Goal: Communication & Community: Ask a question

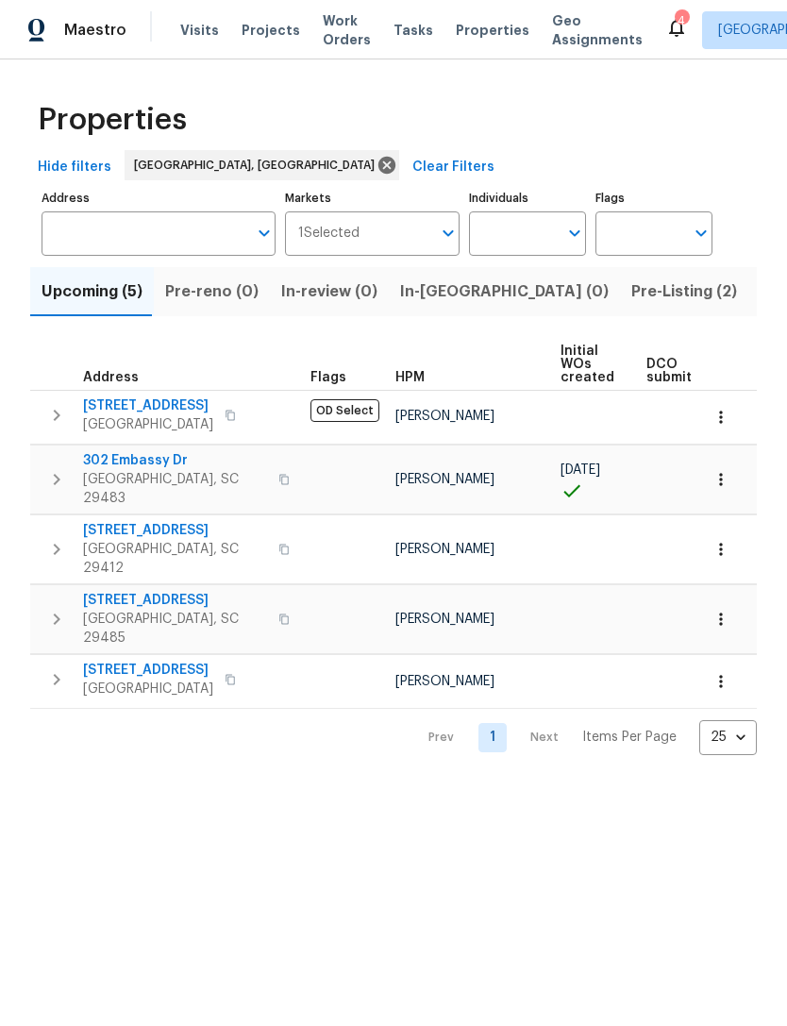
click at [203, 32] on span "Visits" at bounding box center [199, 30] width 39 height 19
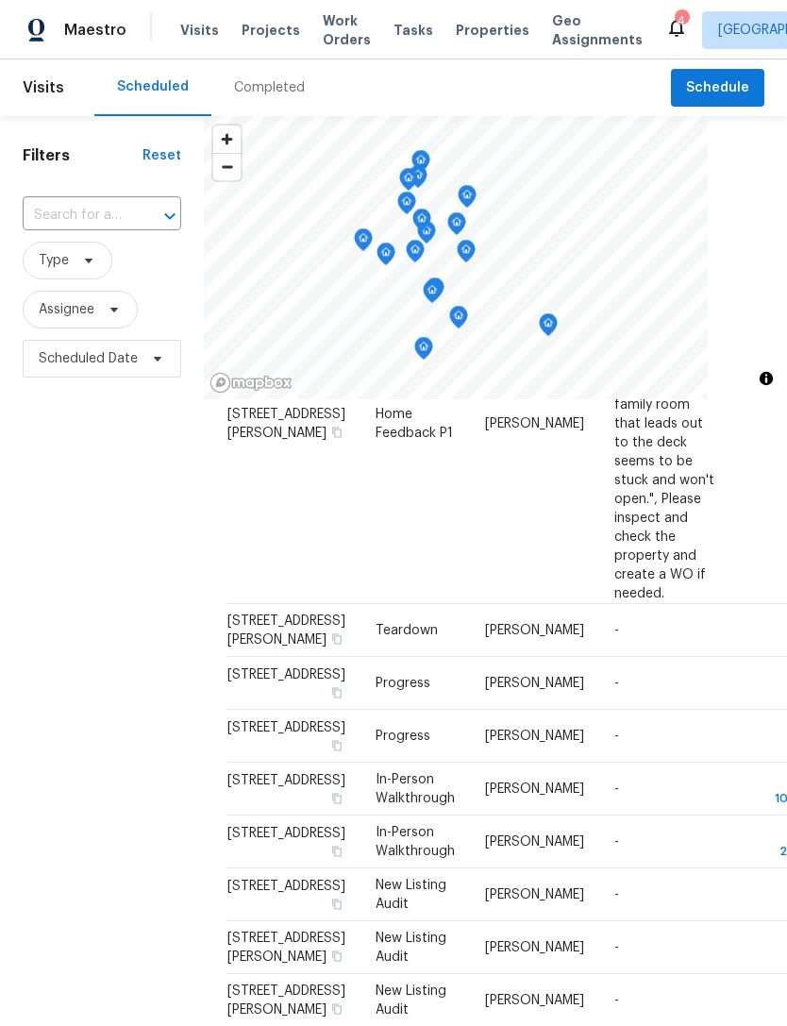
scroll to position [1071, 0]
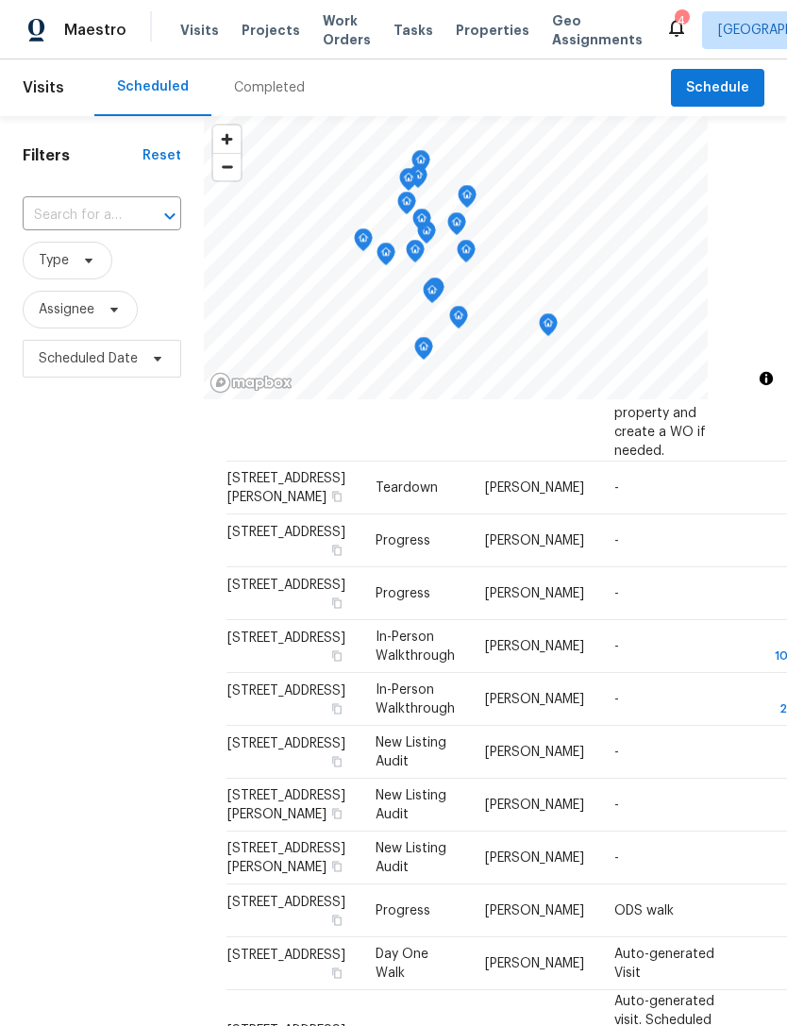
click at [665, 28] on icon at bounding box center [676, 27] width 23 height 23
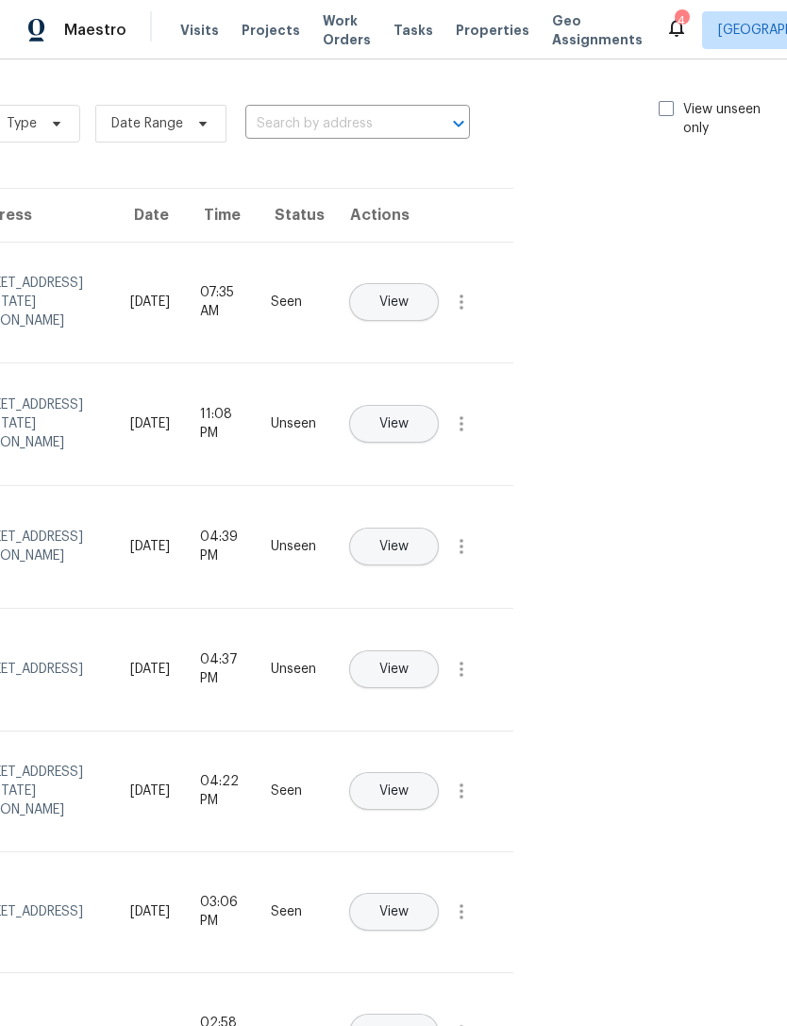
scroll to position [0, 212]
click at [660, 107] on span at bounding box center [667, 108] width 15 height 15
click at [660, 107] on input "View unseen only" at bounding box center [666, 106] width 12 height 12
checkbox input "true"
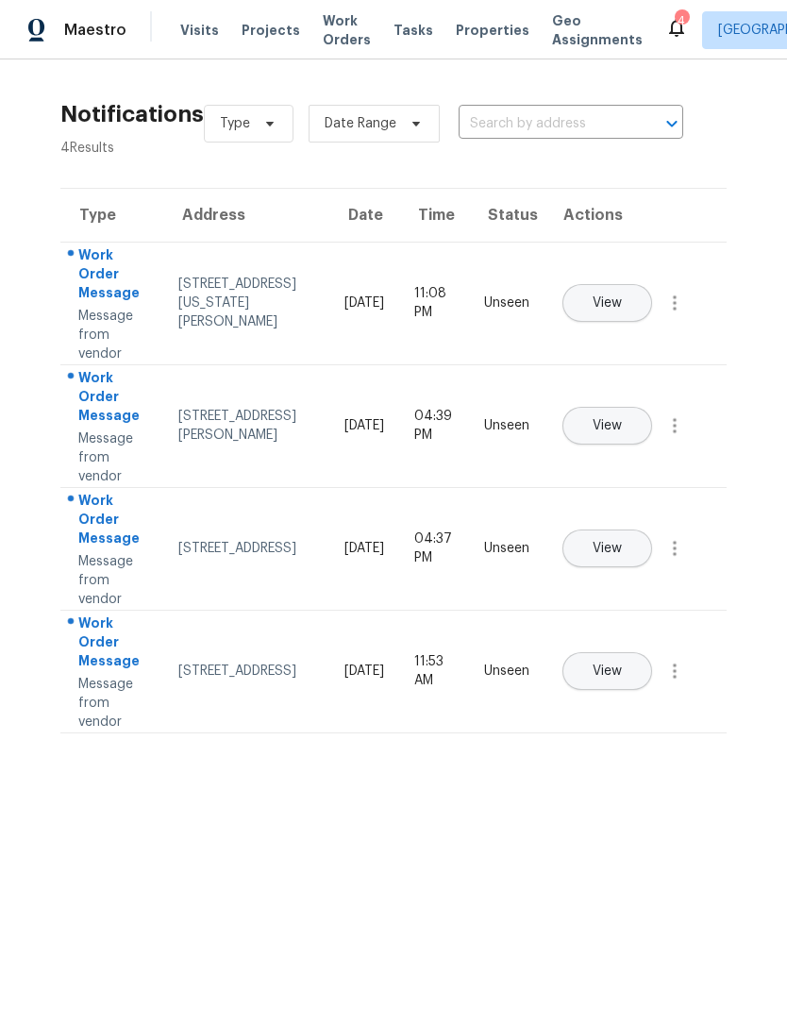
scroll to position [0, 0]
click at [326, 31] on span "Work Orders" at bounding box center [347, 30] width 48 height 38
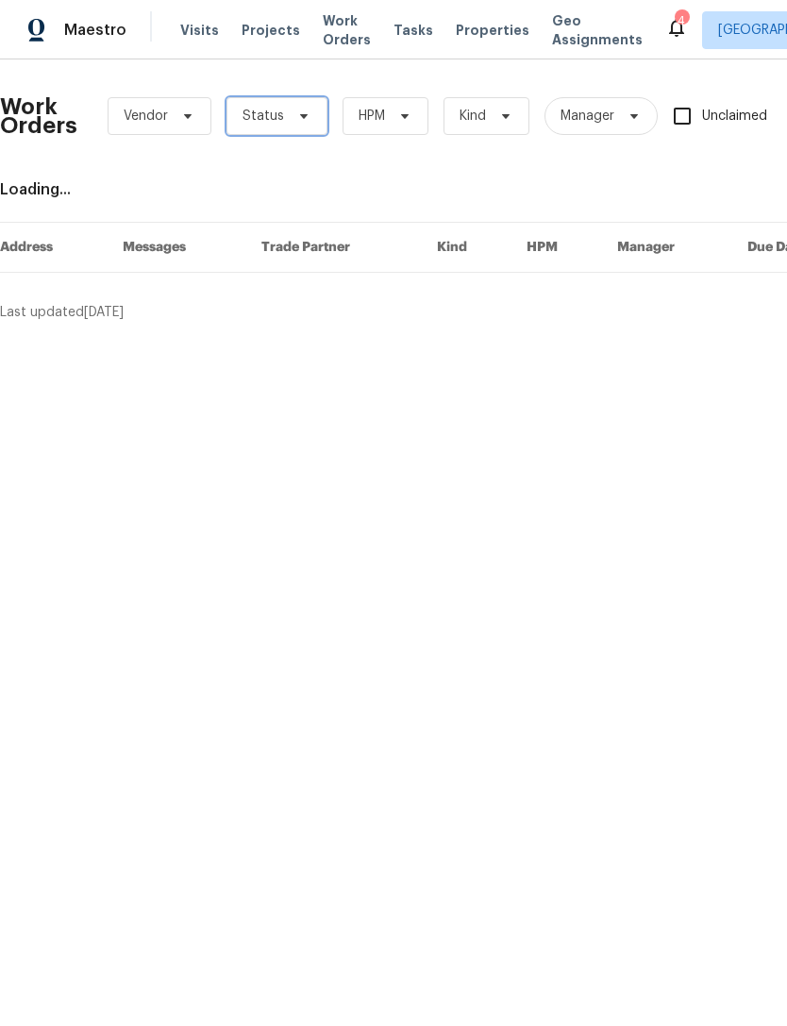
click at [296, 108] on span "Status" at bounding box center [277, 116] width 101 height 38
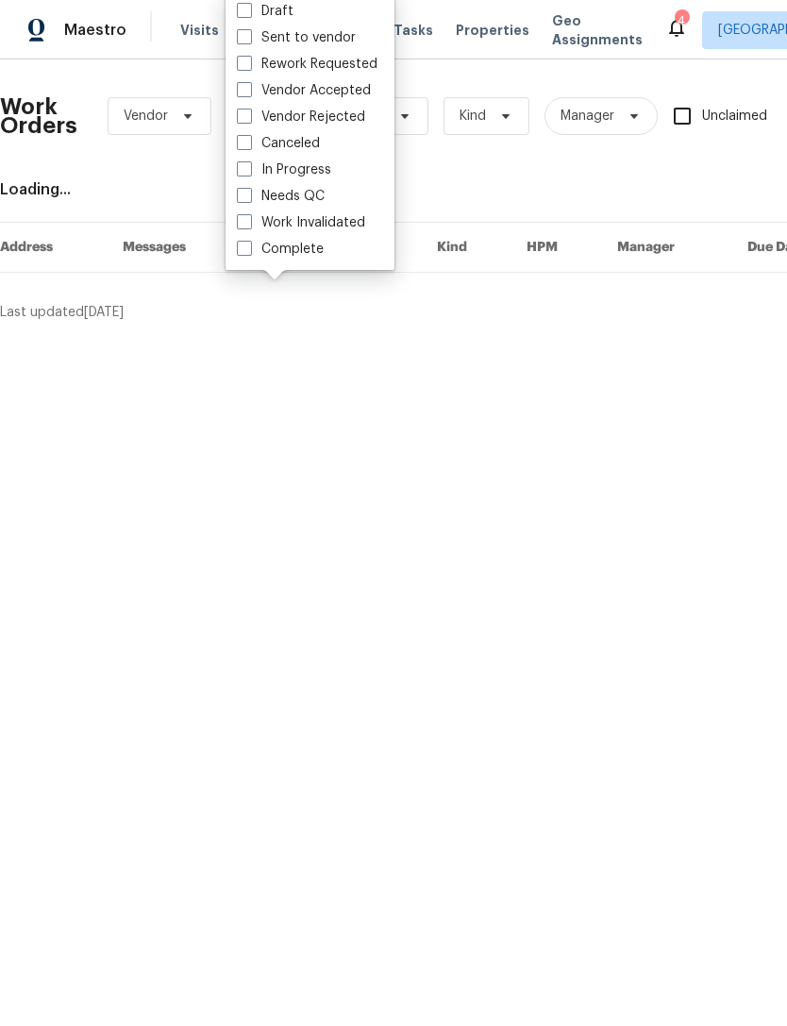
click at [245, 200] on span at bounding box center [244, 195] width 15 height 15
click at [245, 199] on input "Needs QC" at bounding box center [243, 193] width 12 height 12
checkbox input "true"
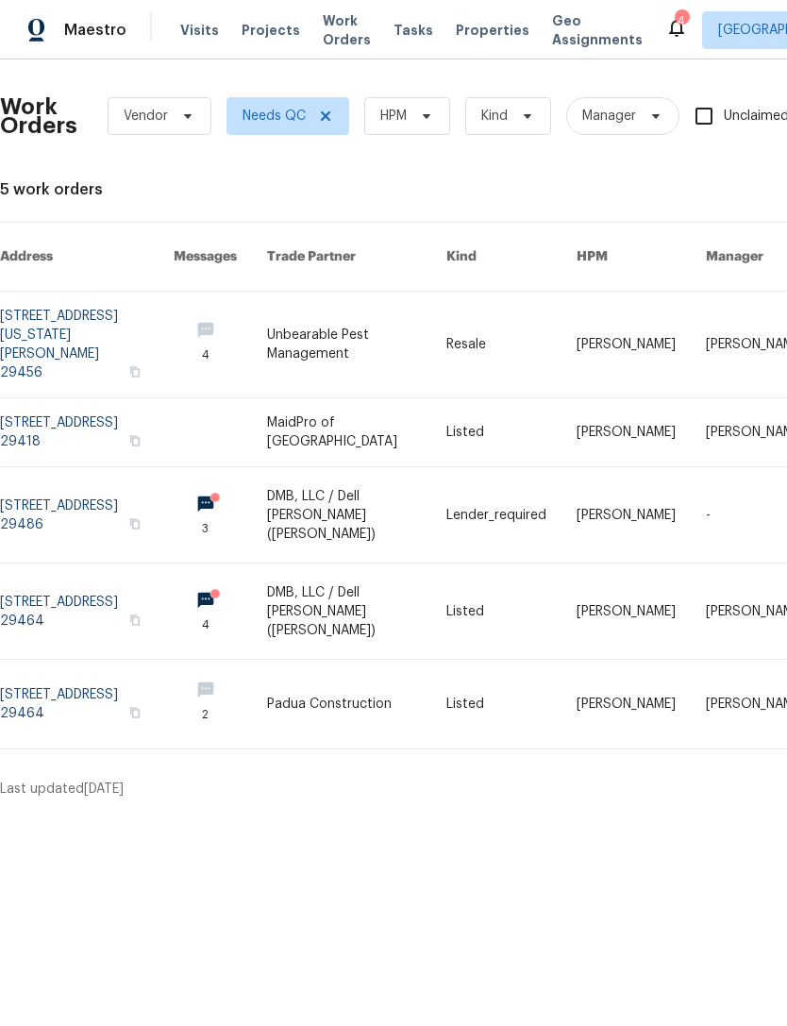
click at [188, 32] on span "Visits" at bounding box center [199, 30] width 39 height 19
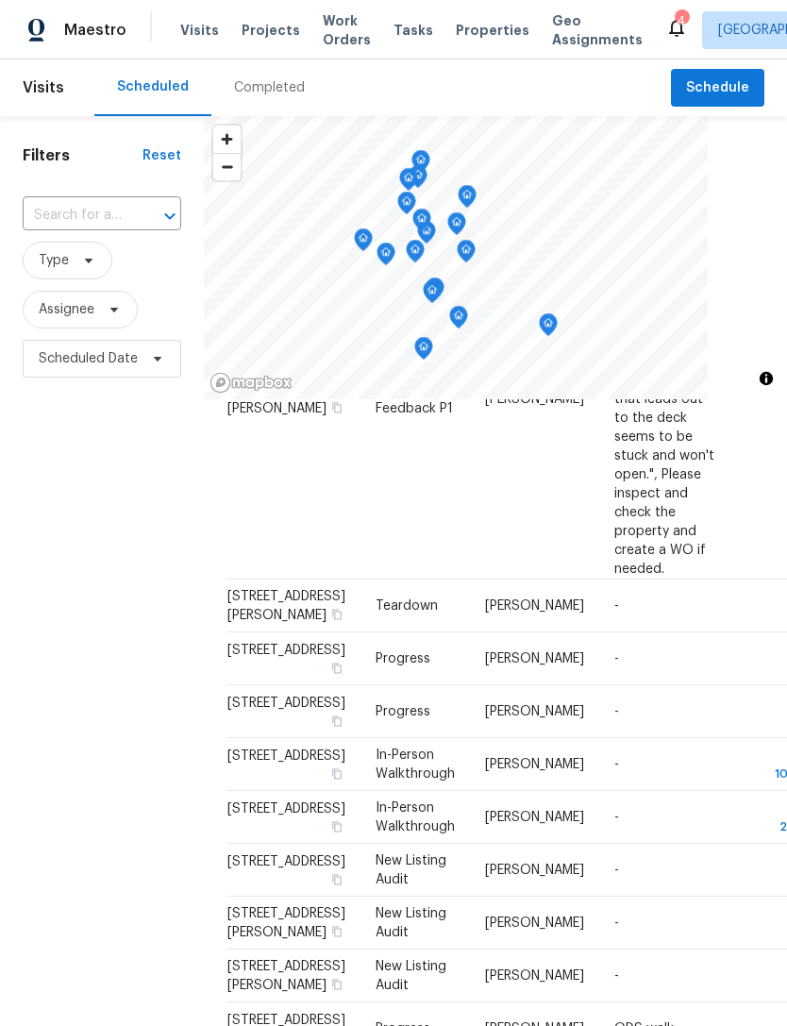
scroll to position [965, 0]
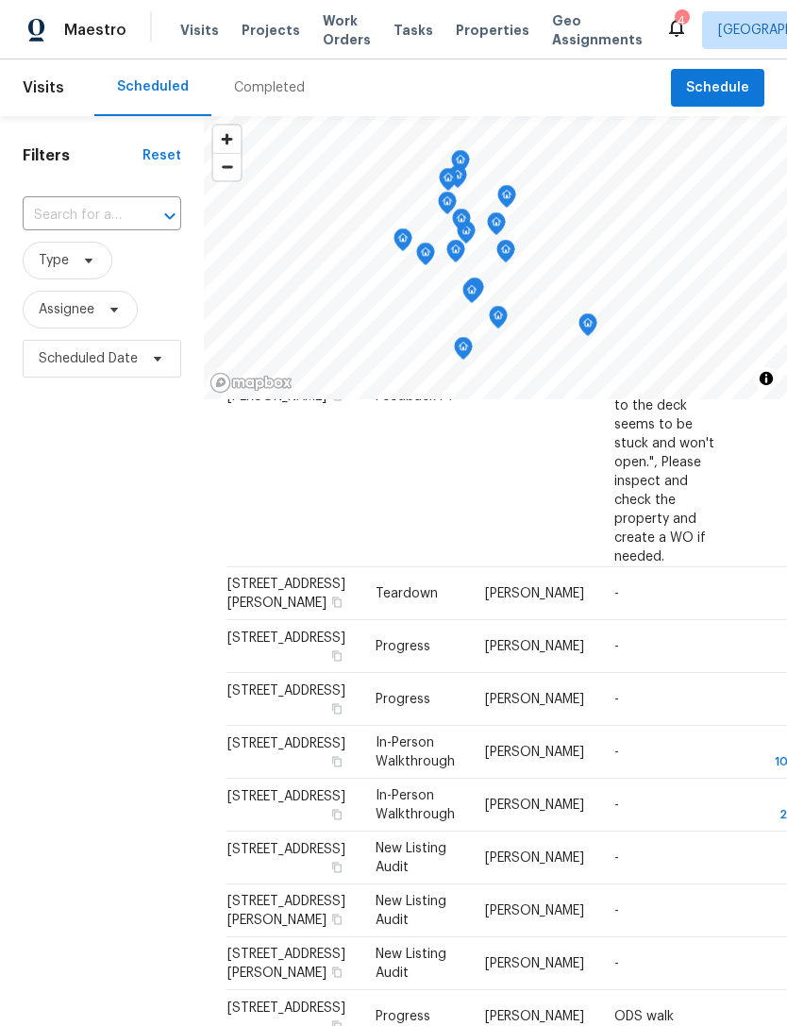
click at [463, 39] on span "Properties" at bounding box center [493, 30] width 74 height 19
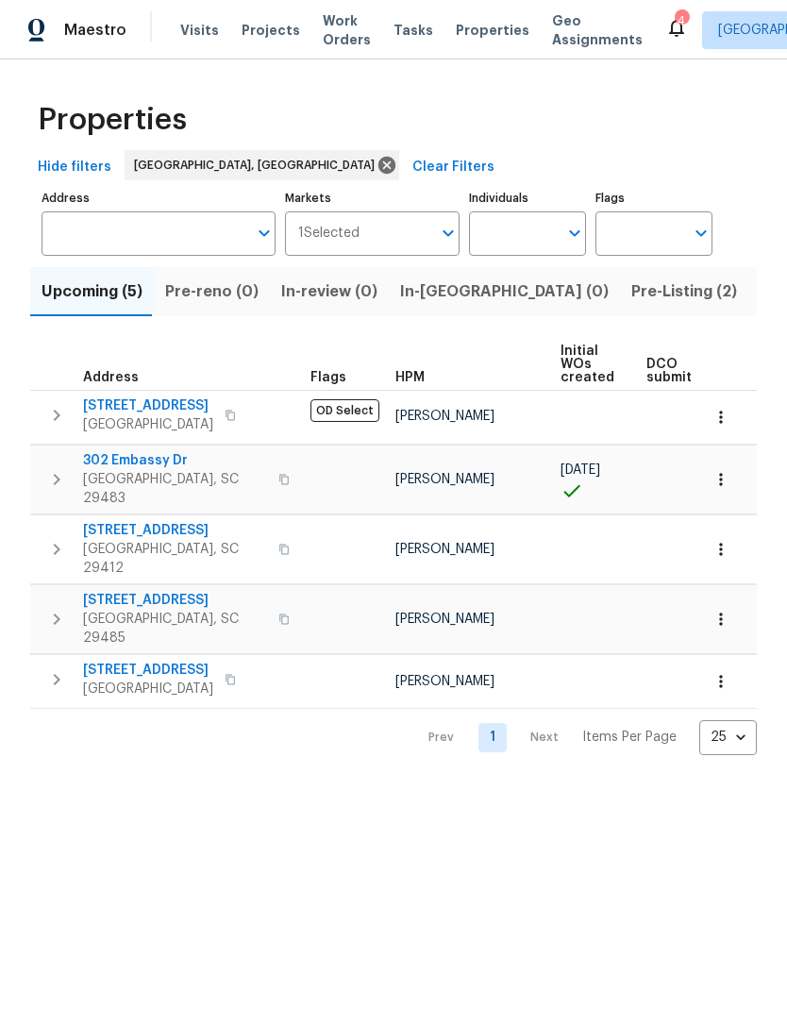
click at [631, 295] on span "Pre-Listing (2)" at bounding box center [684, 291] width 106 height 26
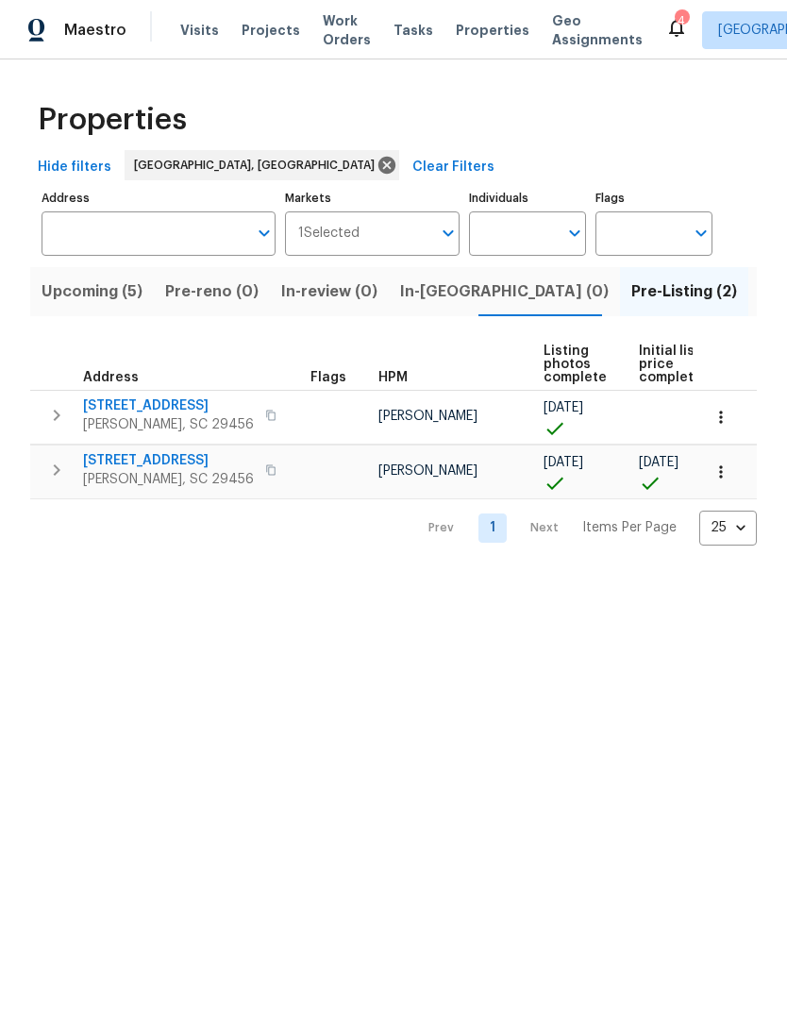
click at [99, 407] on span "218 Lodgepole Rd" at bounding box center [168, 405] width 171 height 19
click at [99, 472] on span "Ladson, SC 29456" at bounding box center [168, 479] width 171 height 19
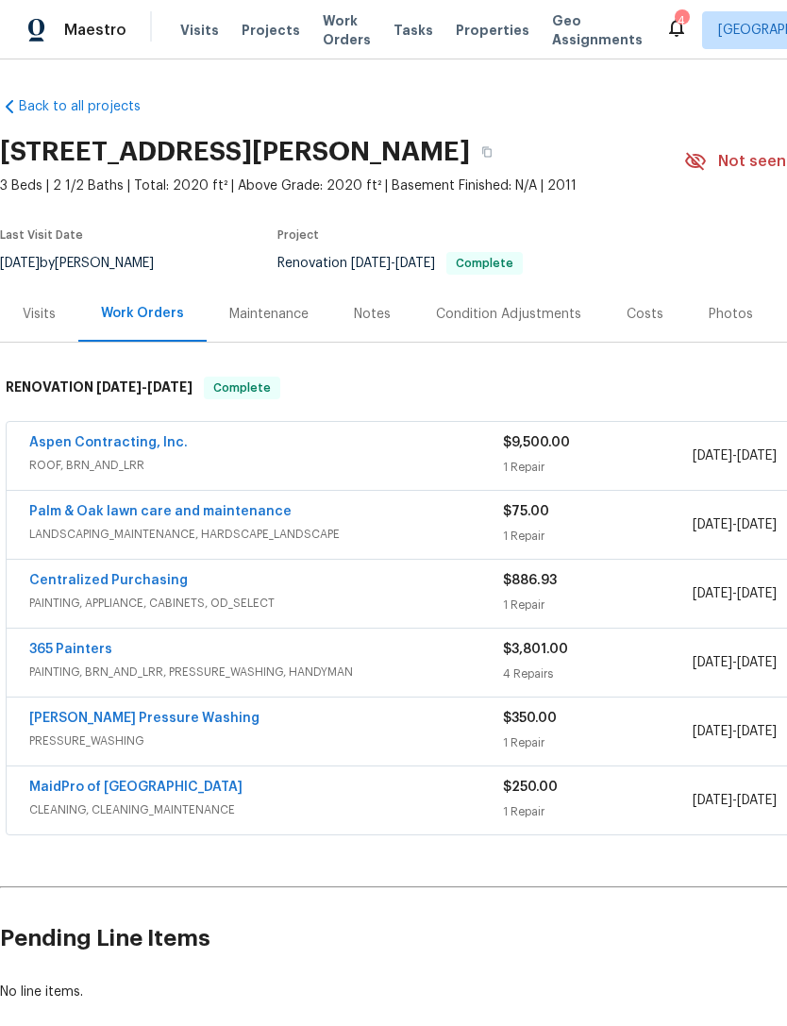
click at [57, 445] on link "Aspen Contracting, Inc." at bounding box center [108, 442] width 159 height 13
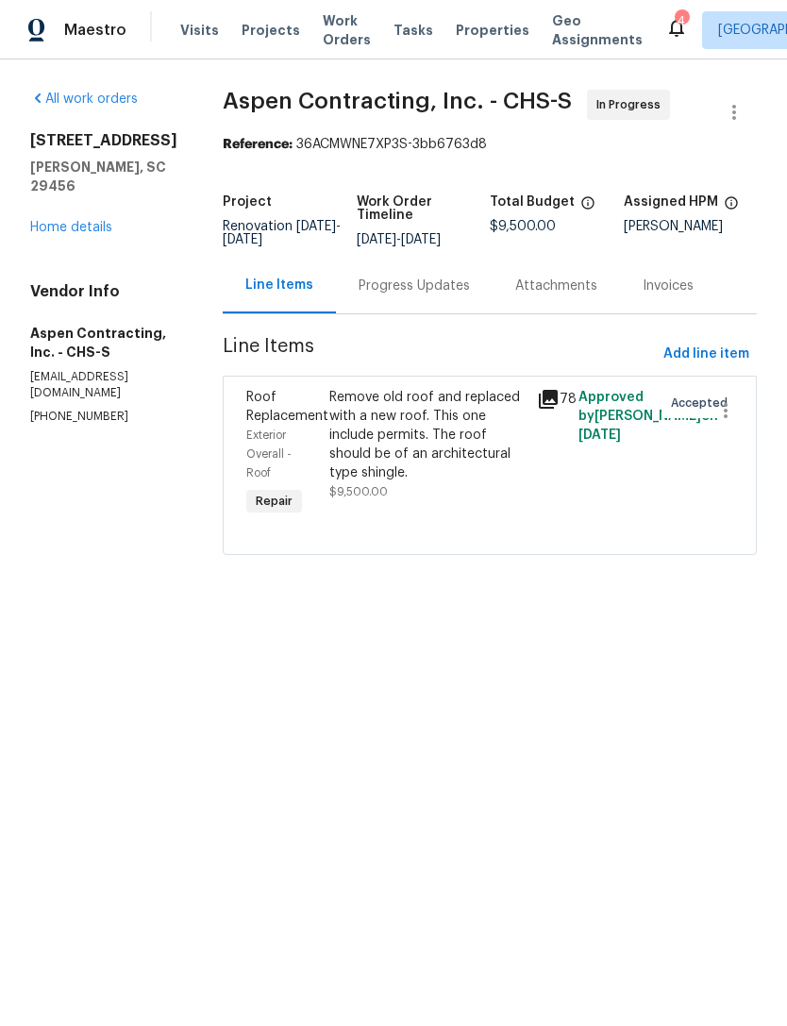
click at [445, 427] on div "Remove old roof and replaced with a new roof. This one include permits. The roo…" at bounding box center [427, 435] width 196 height 94
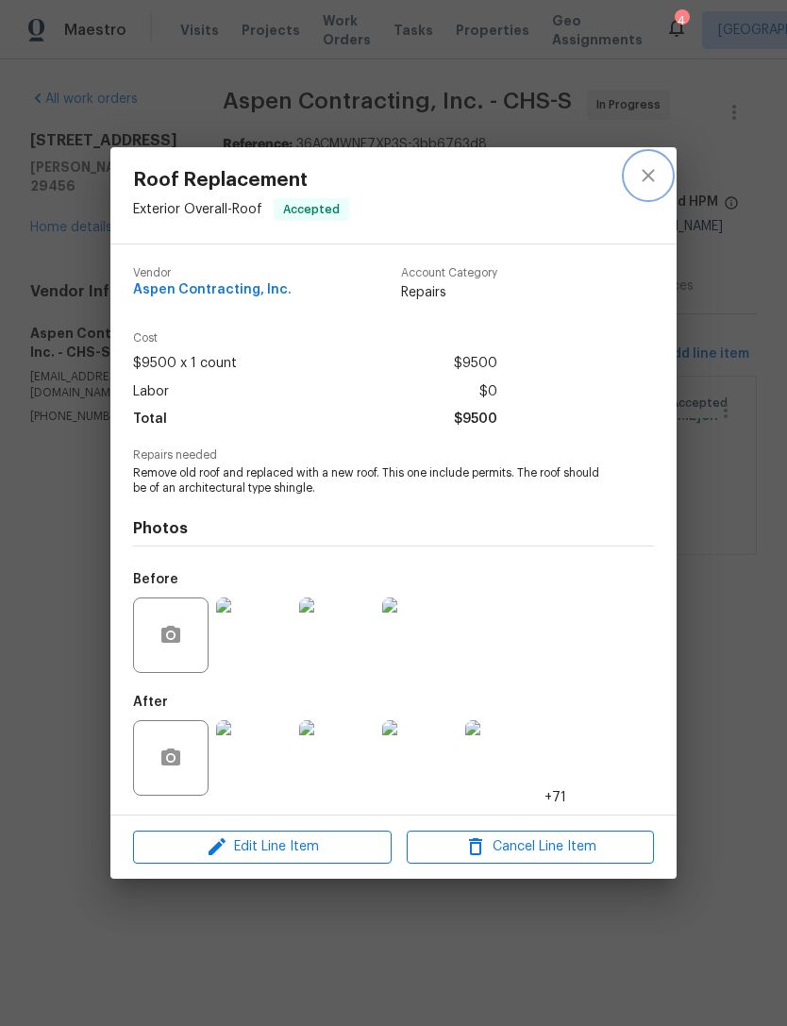
click at [639, 180] on icon "close" at bounding box center [648, 175] width 23 height 23
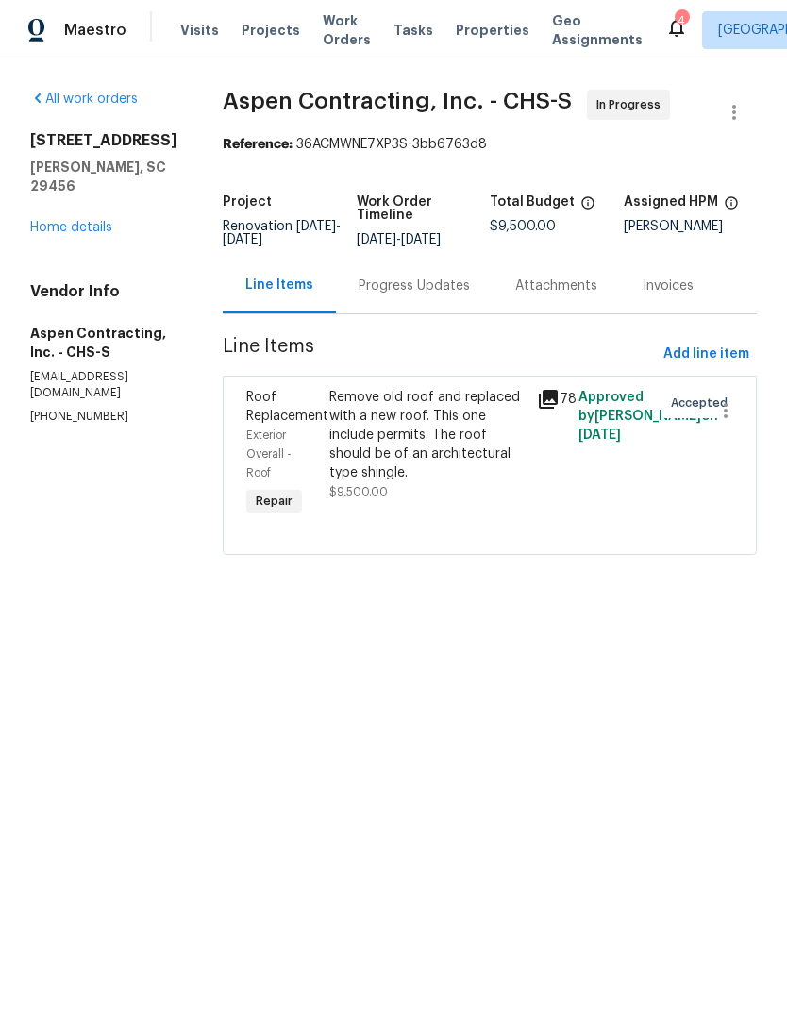
click at [425, 283] on div "Progress Updates" at bounding box center [414, 286] width 111 height 19
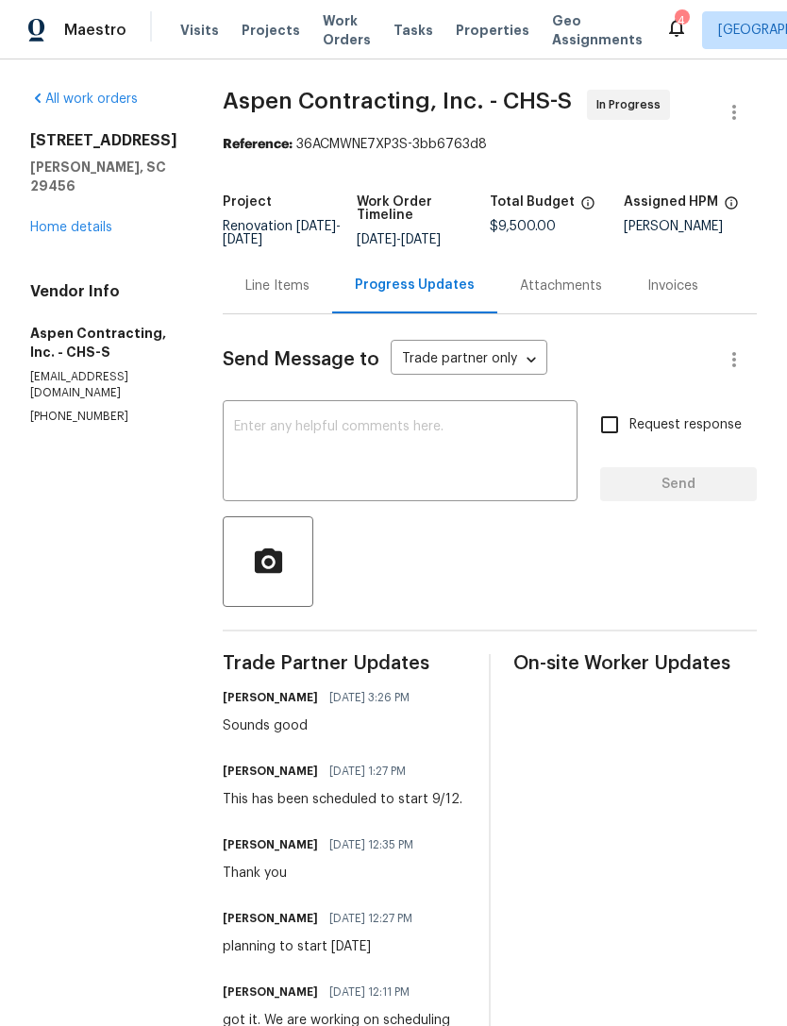
click at [404, 430] on textarea at bounding box center [400, 453] width 332 height 66
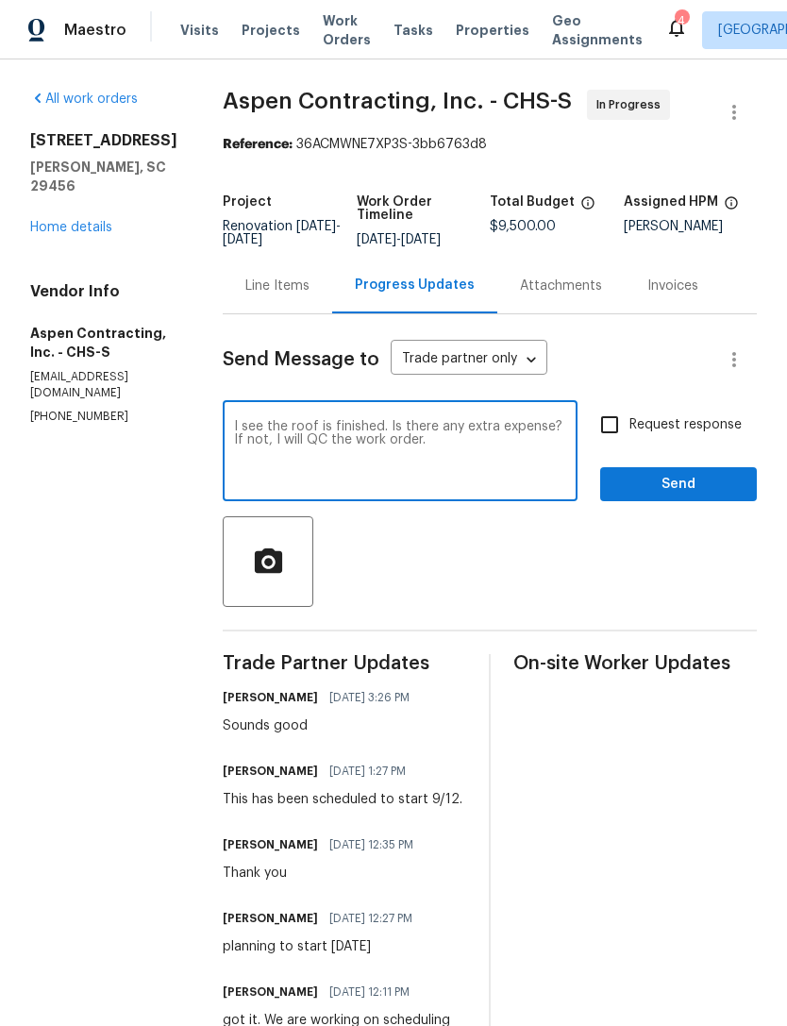
type textarea "I see the roof is finished. Is there any extra expense? If not, I will QC the w…"
click at [615, 434] on input "Request response" at bounding box center [610, 425] width 40 height 40
checkbox input "true"
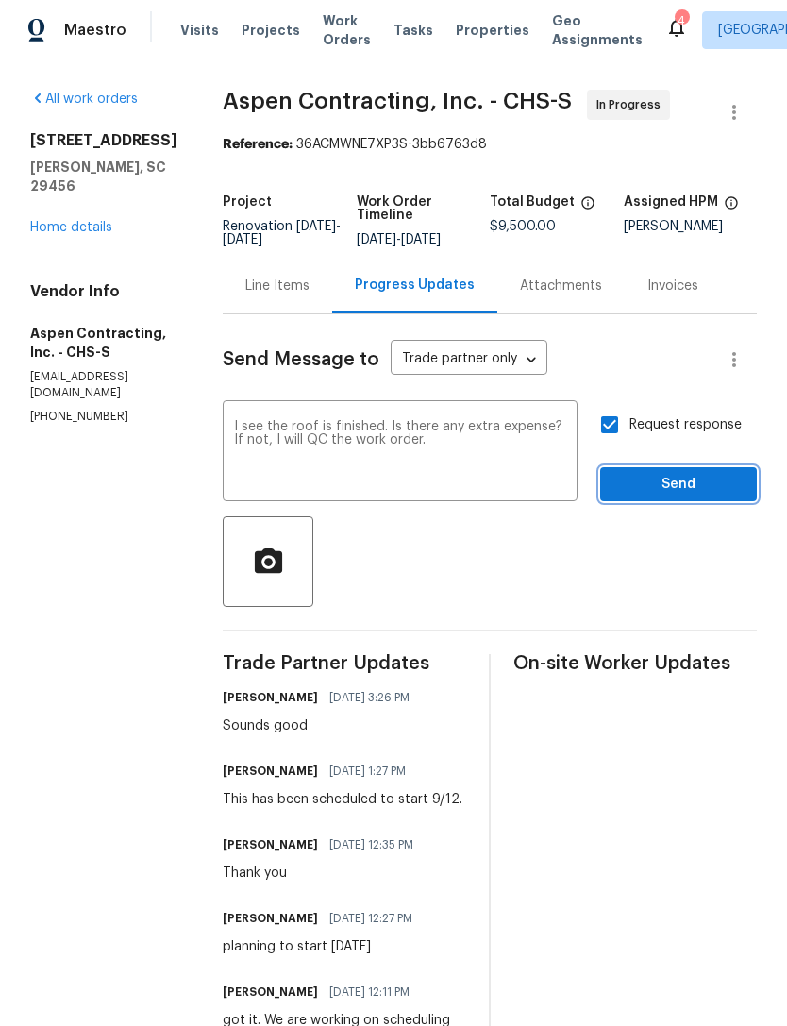
click at [659, 478] on span "Send" at bounding box center [678, 485] width 126 height 24
